Goal: Task Accomplishment & Management: Manage account settings

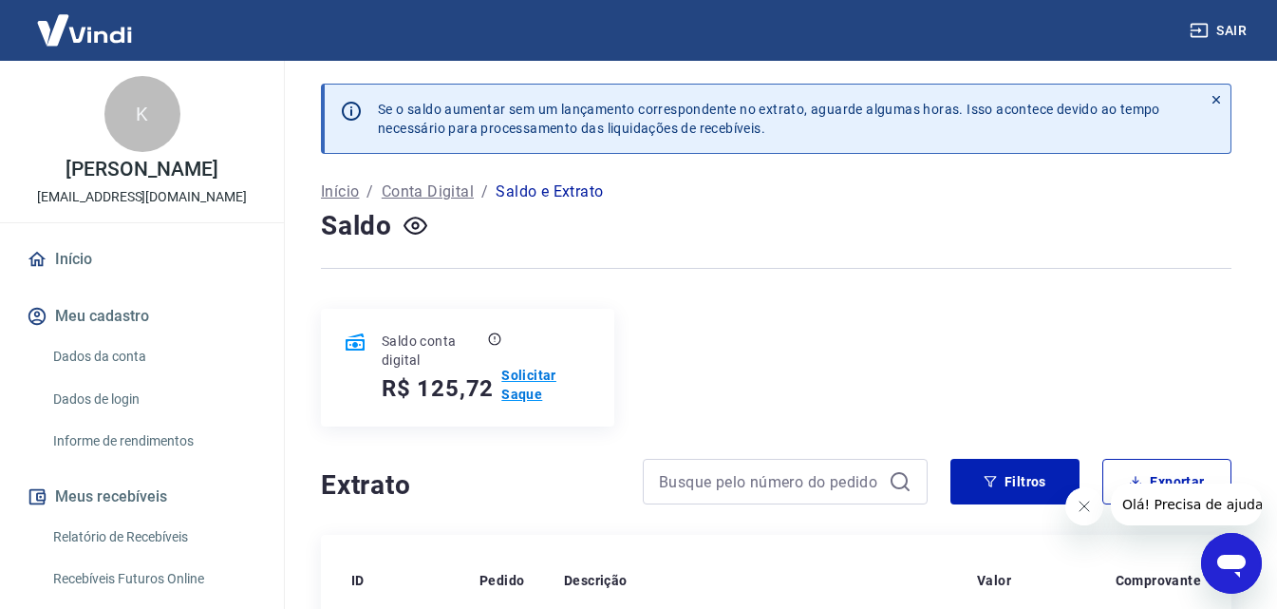
click at [540, 385] on p "Solicitar Saque" at bounding box center [546, 385] width 90 height 38
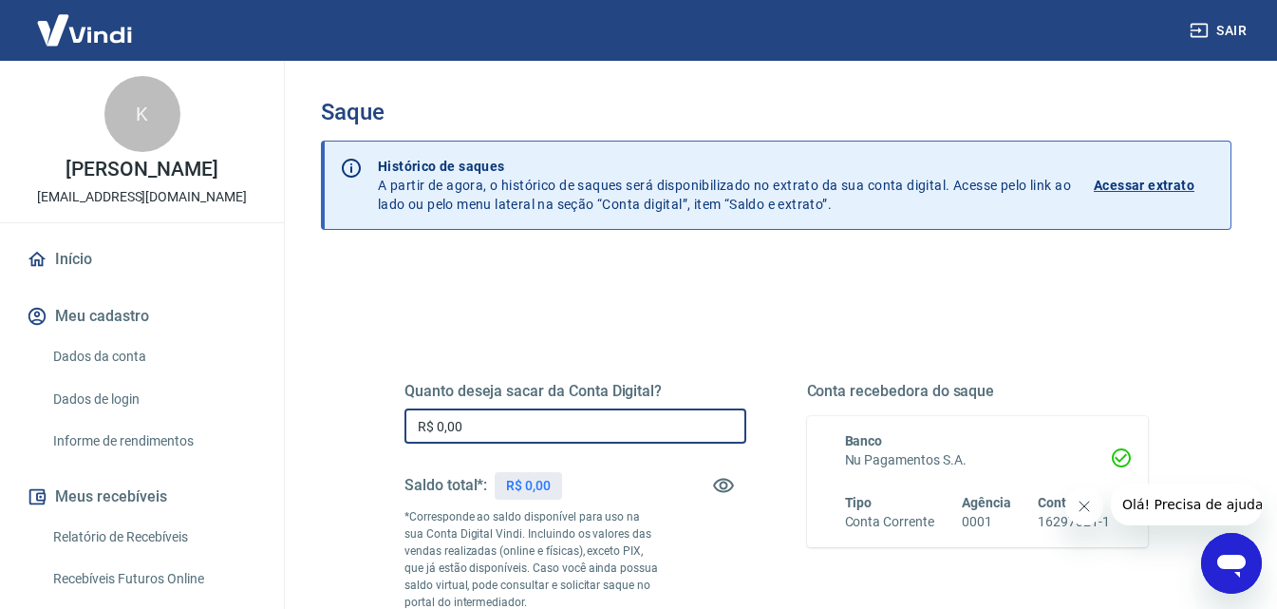
click at [584, 431] on input "R$ 0,00" at bounding box center [575, 425] width 342 height 35
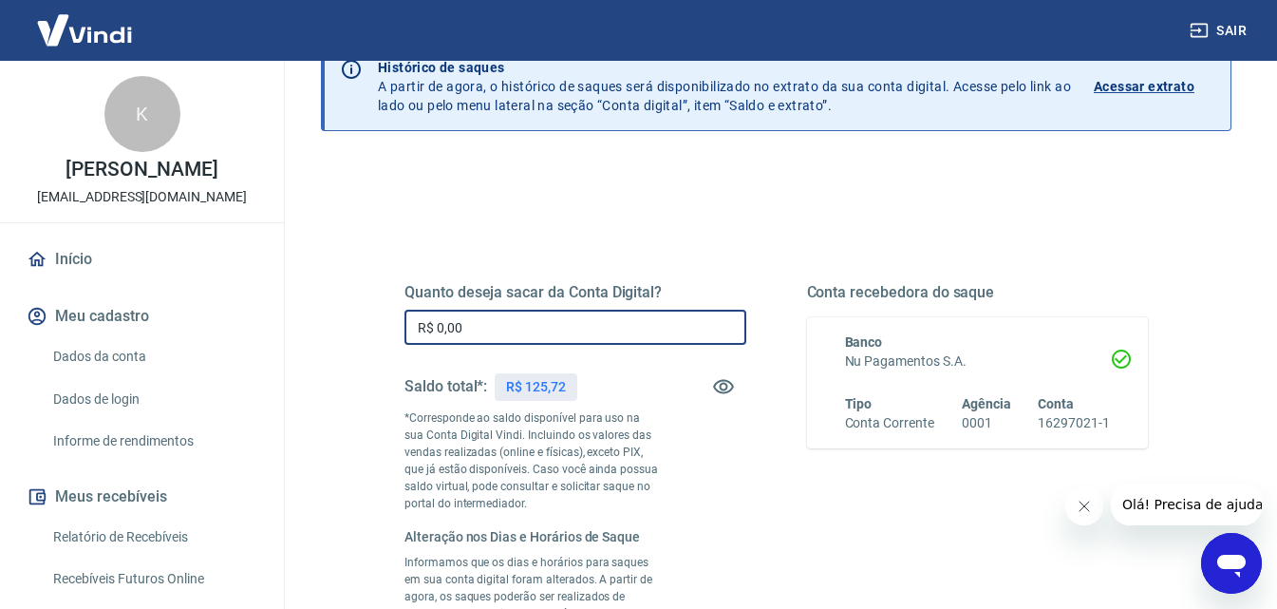
scroll to position [95, 0]
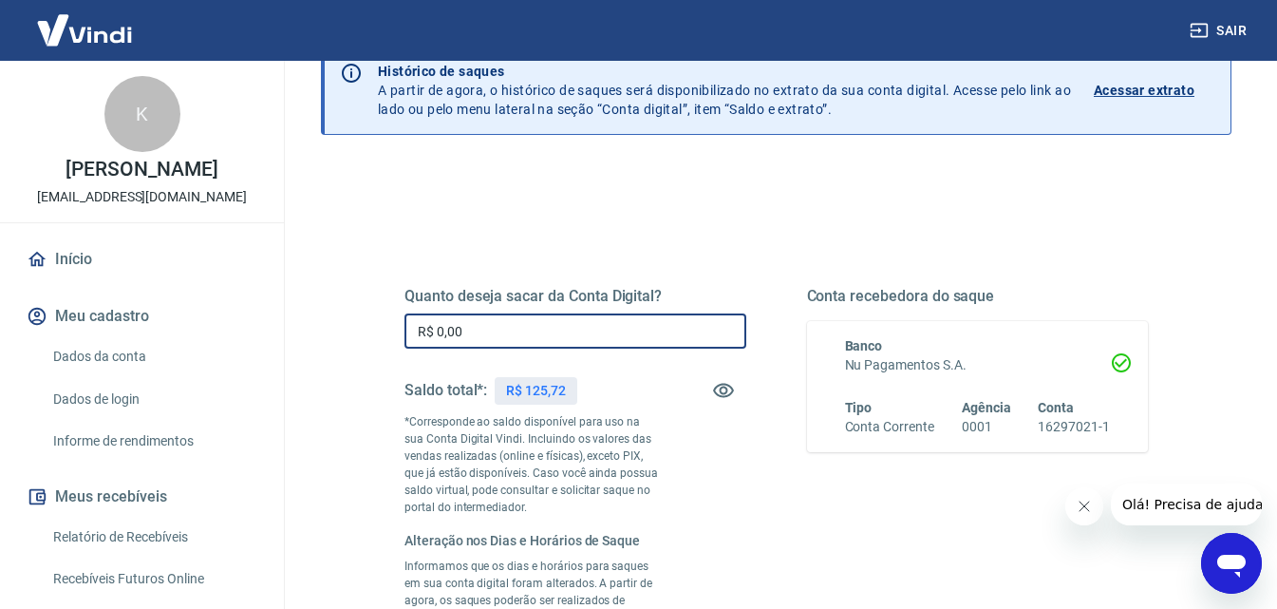
drag, startPoint x: 503, startPoint y: 328, endPoint x: 327, endPoint y: 362, distance: 179.7
click at [327, 362] on div "Quanto deseja sacar da Conta Digital? R$ 0,00 ​ Saldo total*: R$ 125,72 *Corres…" at bounding box center [776, 610] width 910 height 890
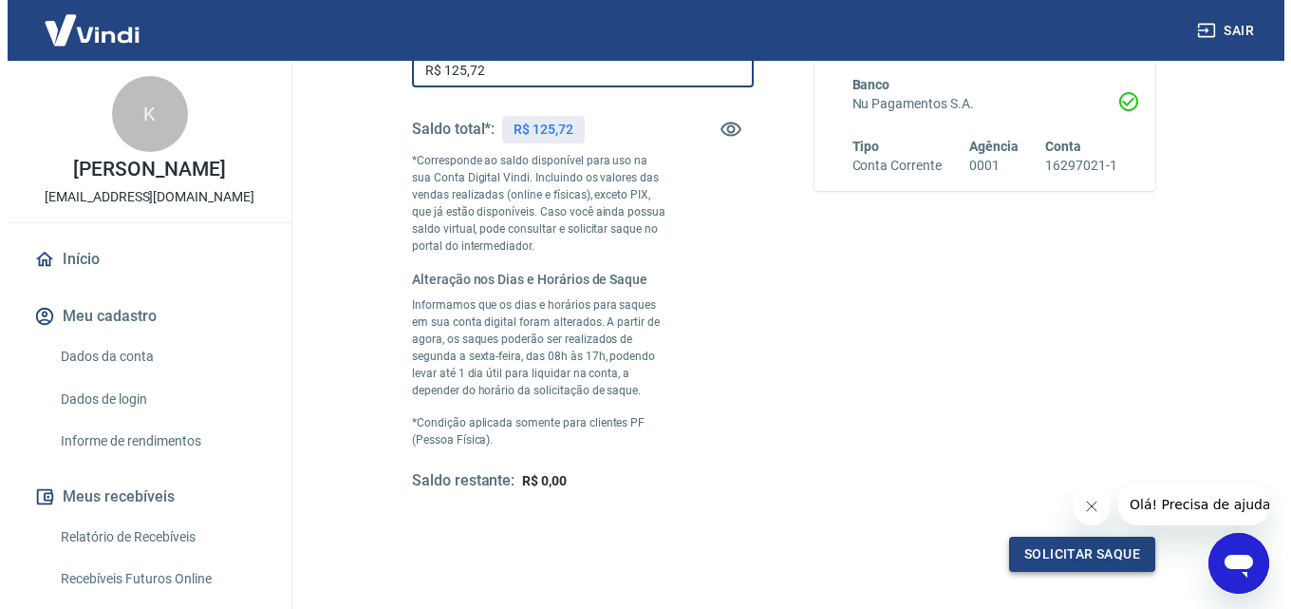
scroll to position [475, 0]
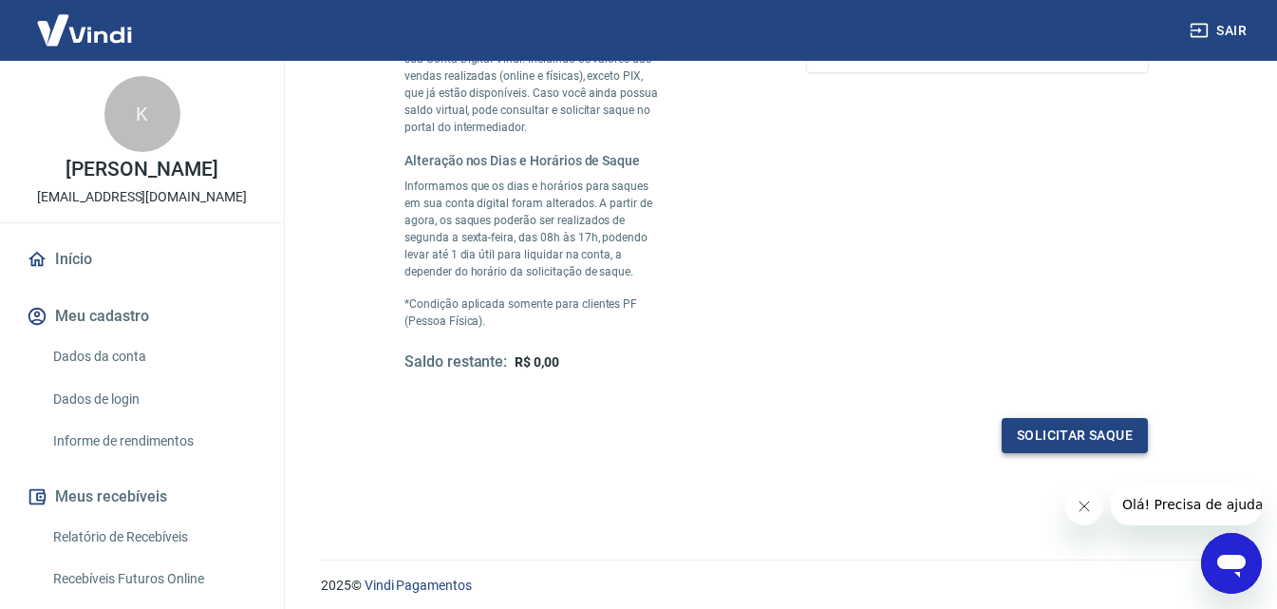
type input "R$ 125,72"
click at [1060, 435] on button "Solicitar saque" at bounding box center [1075, 435] width 146 height 35
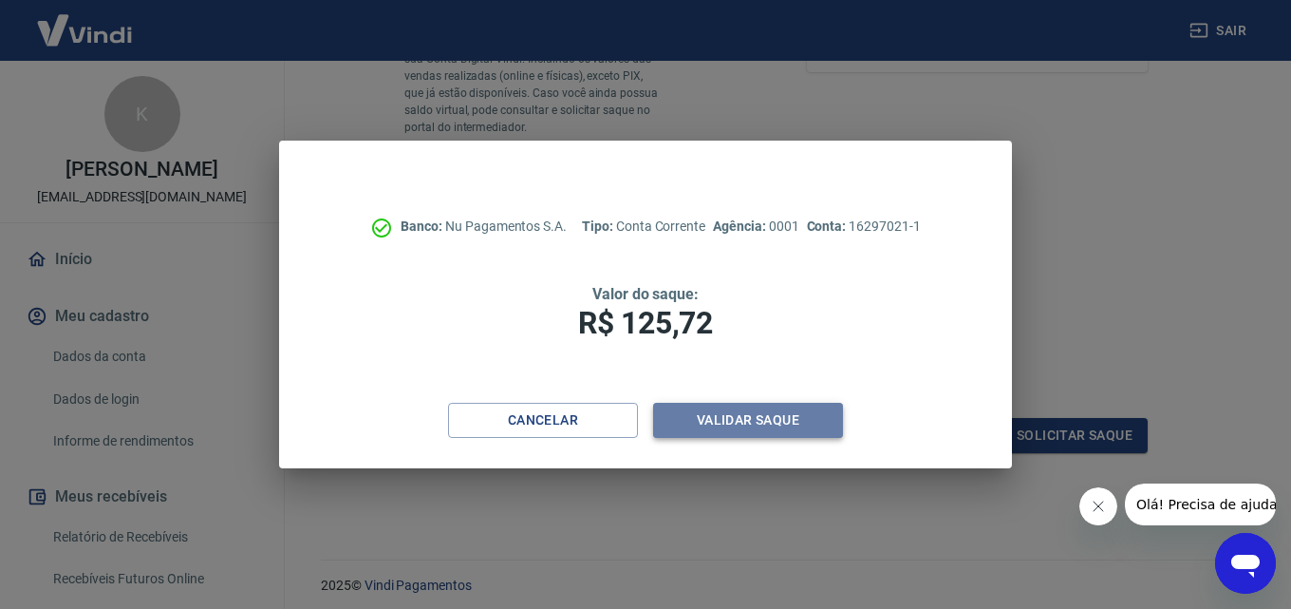
click at [713, 420] on button "Validar saque" at bounding box center [748, 420] width 190 height 35
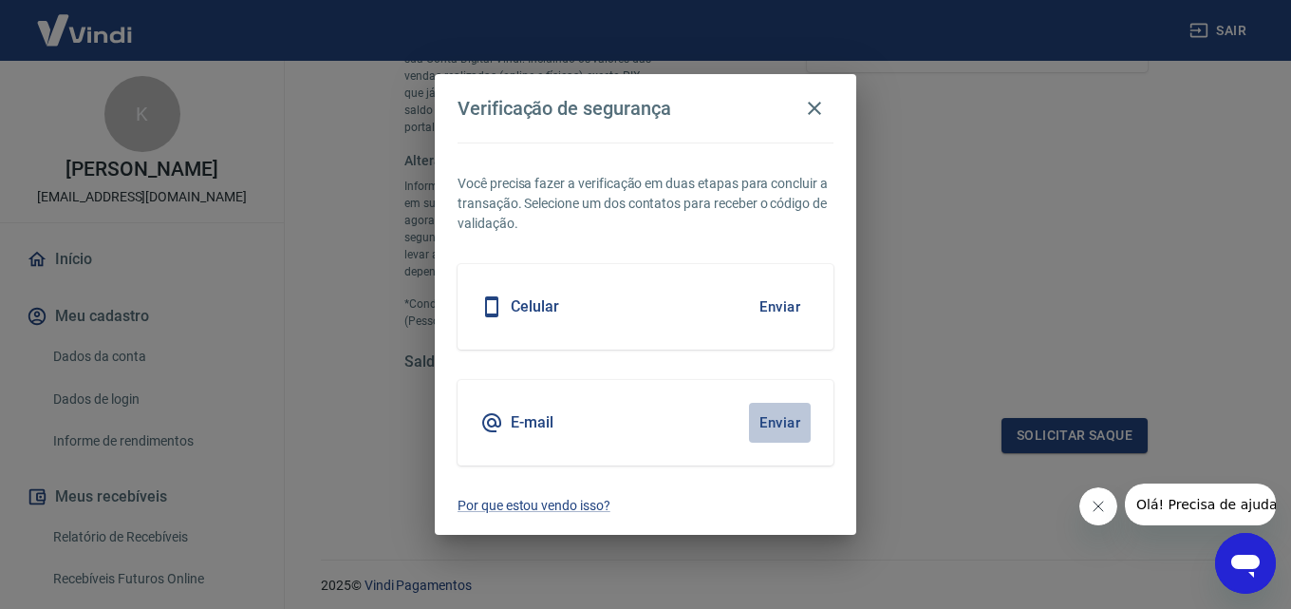
click at [781, 421] on button "Enviar" at bounding box center [780, 423] width 62 height 40
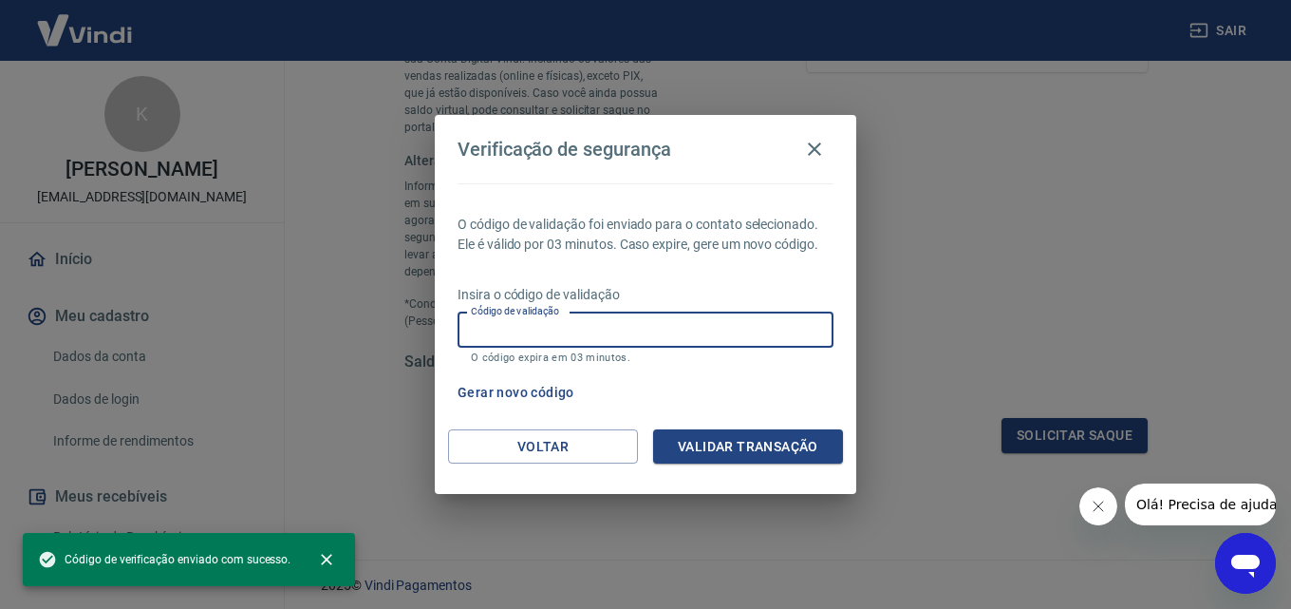
click at [572, 320] on input "Código de validação" at bounding box center [646, 329] width 376 height 35
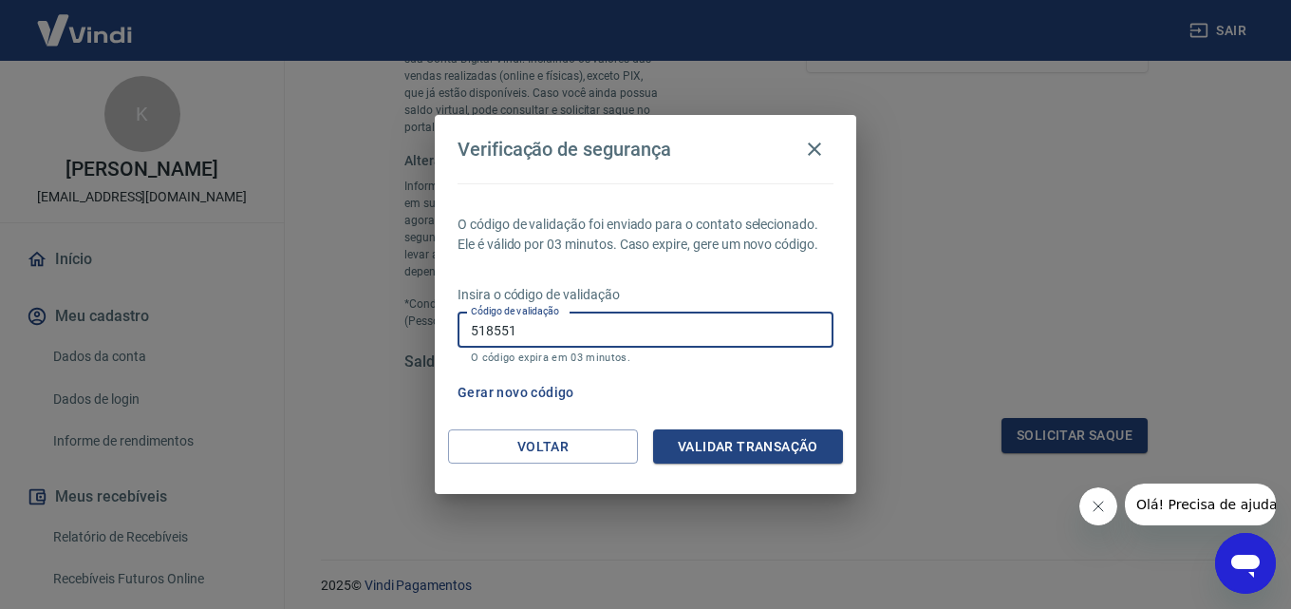
type input "518551"
click at [717, 450] on button "Validar transação" at bounding box center [748, 446] width 190 height 35
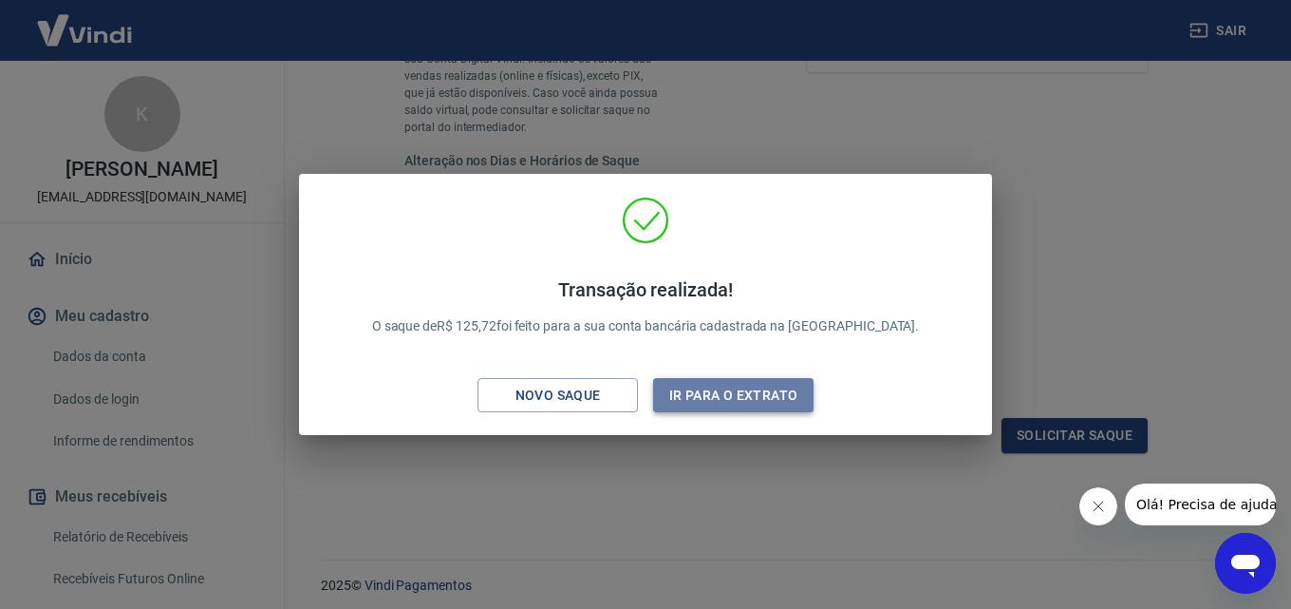
click at [692, 397] on button "Ir para o extrato" at bounding box center [733, 395] width 160 height 35
